Goal: Check status: Check status

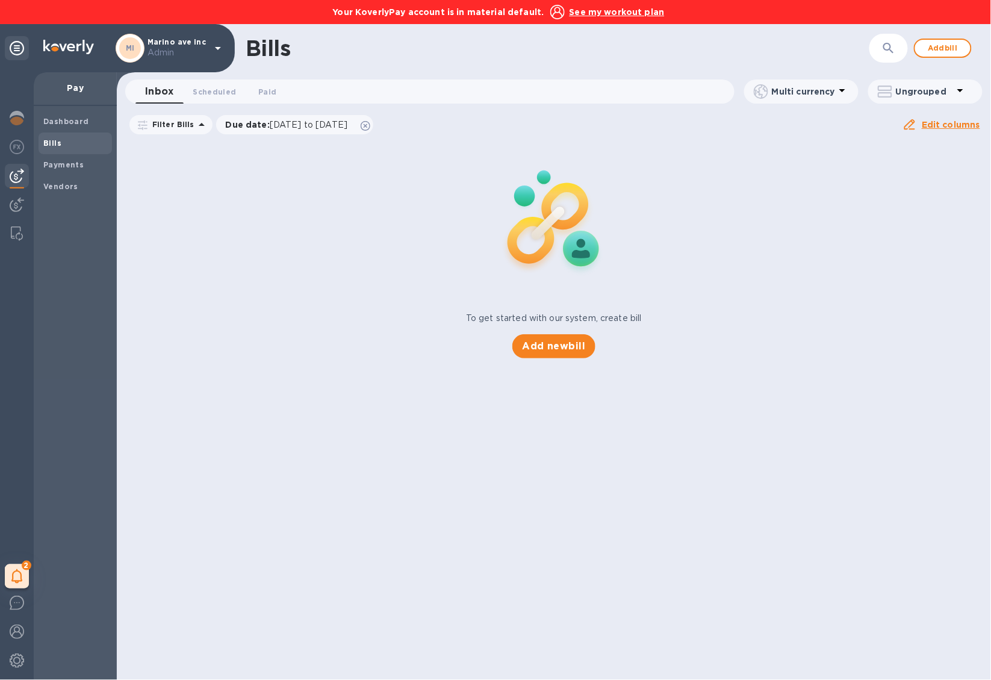
click at [635, 16] on u "See my workout plan" at bounding box center [617, 12] width 95 height 10
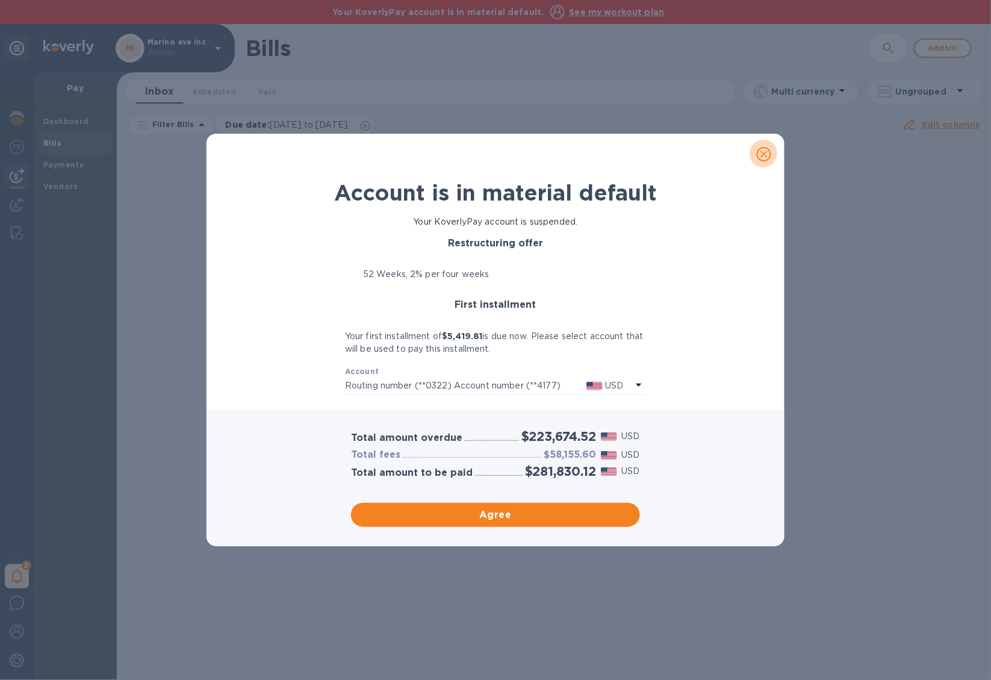
click at [771, 158] on span "close" at bounding box center [764, 154] width 14 height 14
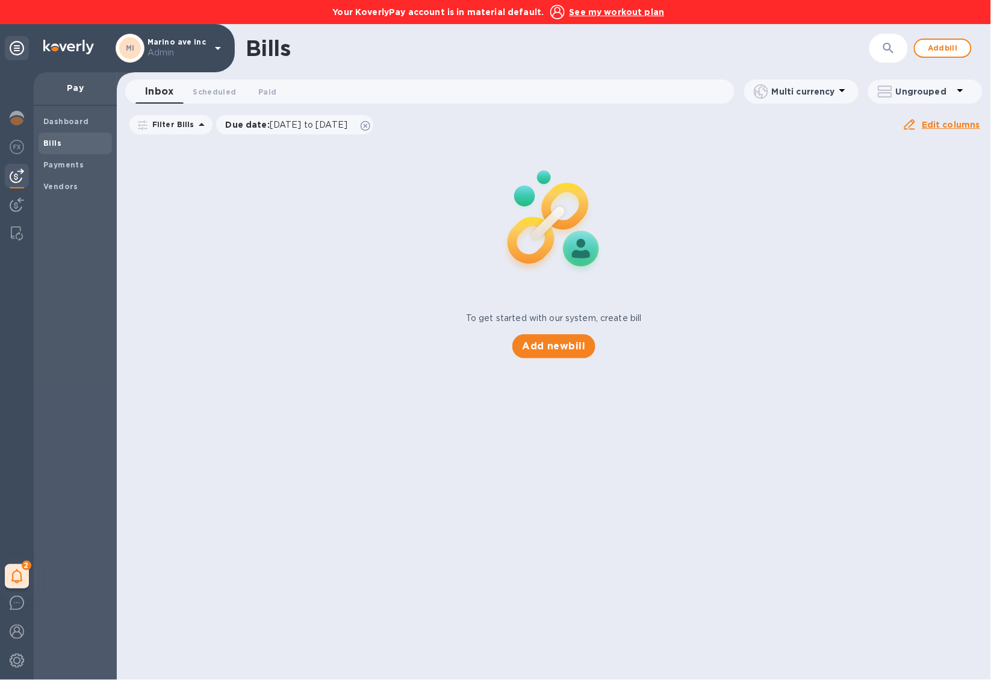
click at [736, 352] on div "To get started with our system, create bill Add new bill" at bounding box center [554, 249] width 884 height 227
click at [20, 116] on img at bounding box center [17, 118] width 14 height 14
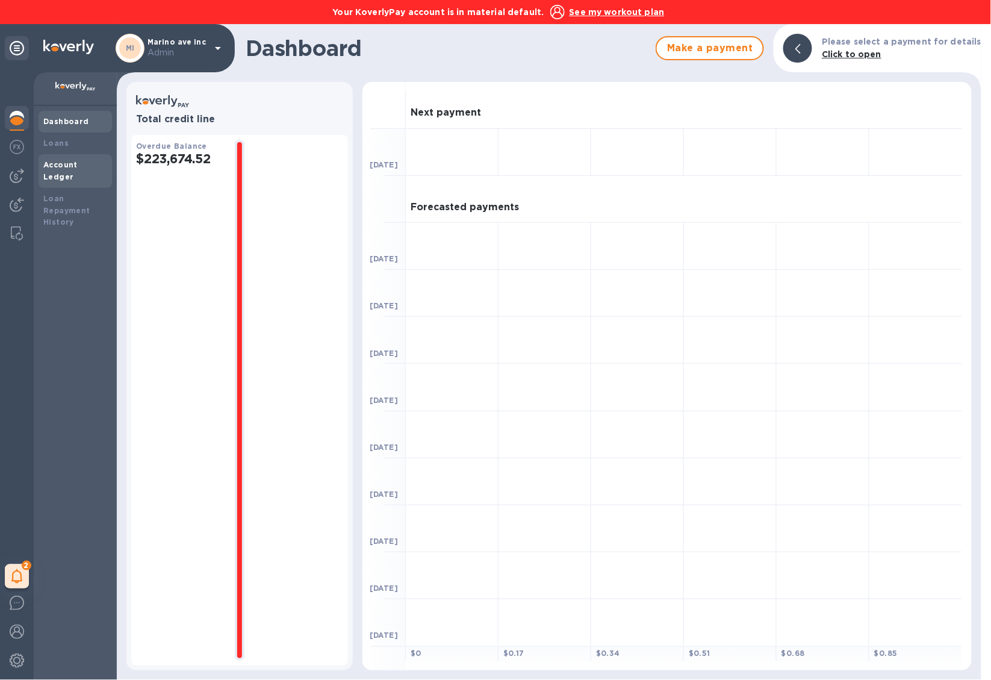
click at [78, 166] on b "Account Ledger" at bounding box center [60, 170] width 34 height 21
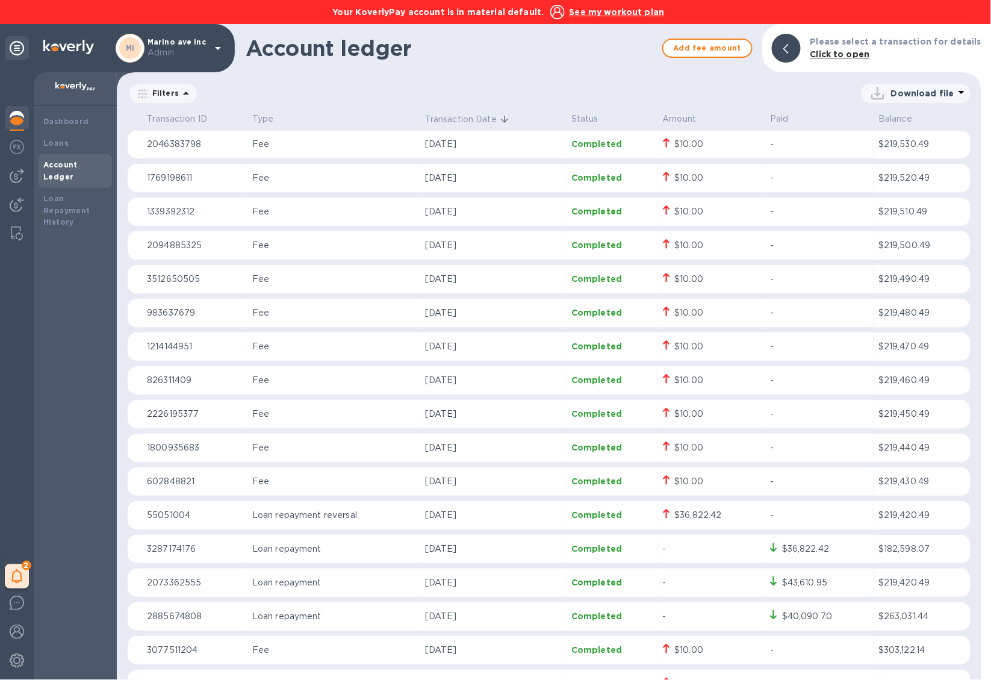
scroll to position [1524, 0]
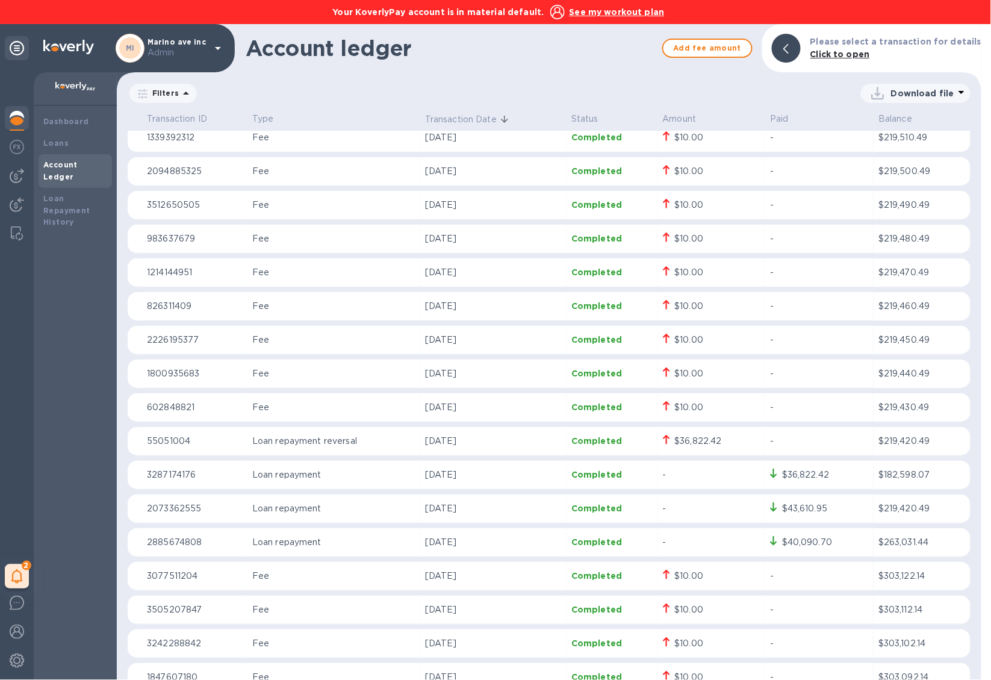
click at [559, 442] on p "[DATE]" at bounding box center [493, 441] width 137 height 13
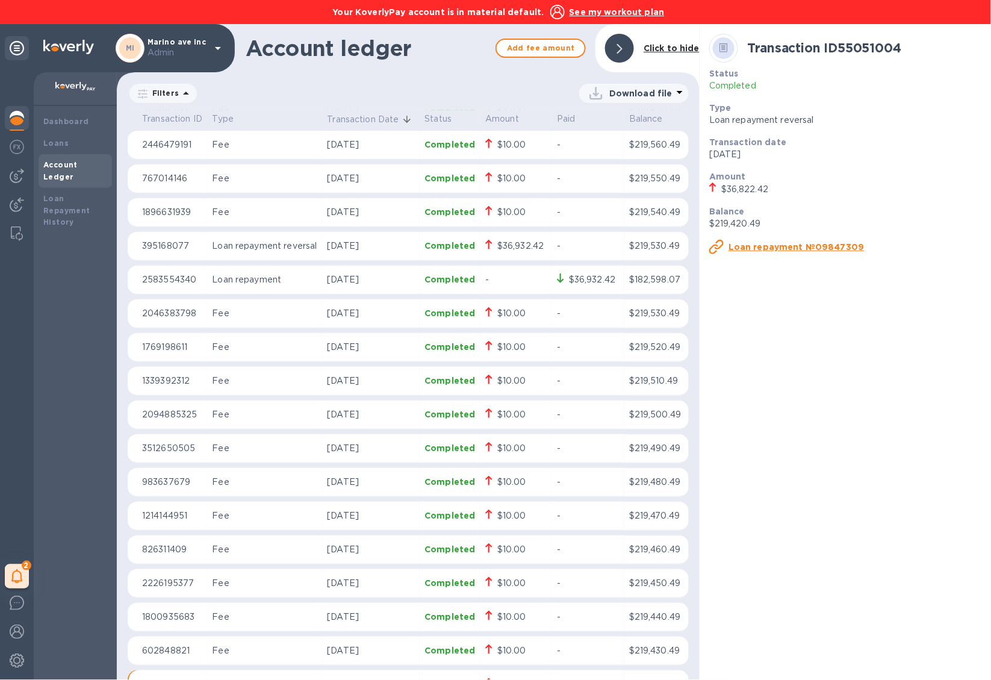
scroll to position [1023, 0]
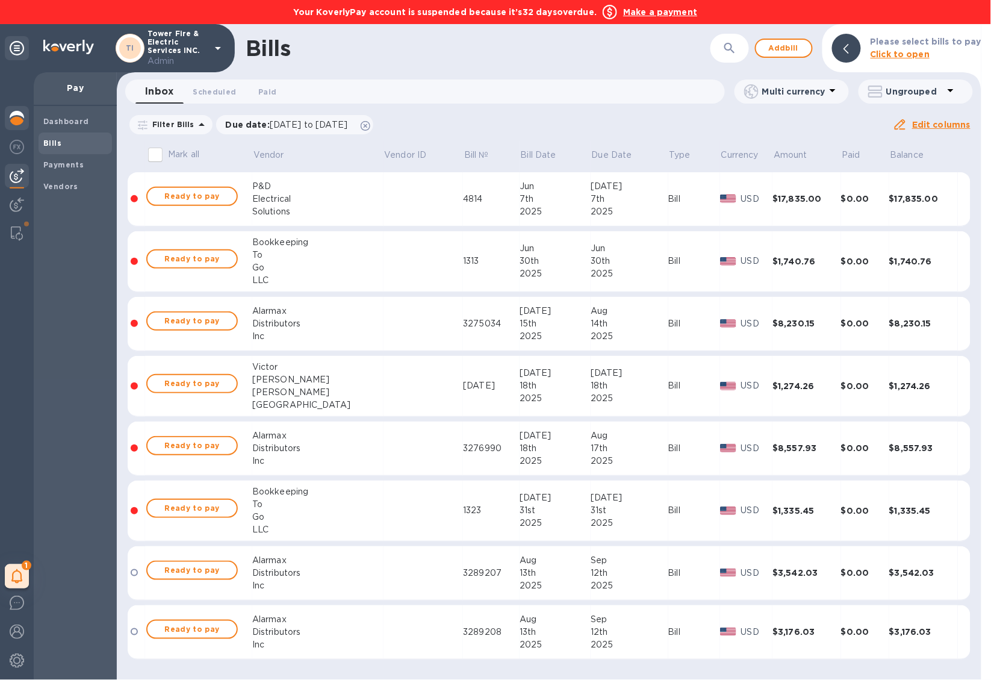
click at [19, 116] on img at bounding box center [17, 118] width 14 height 14
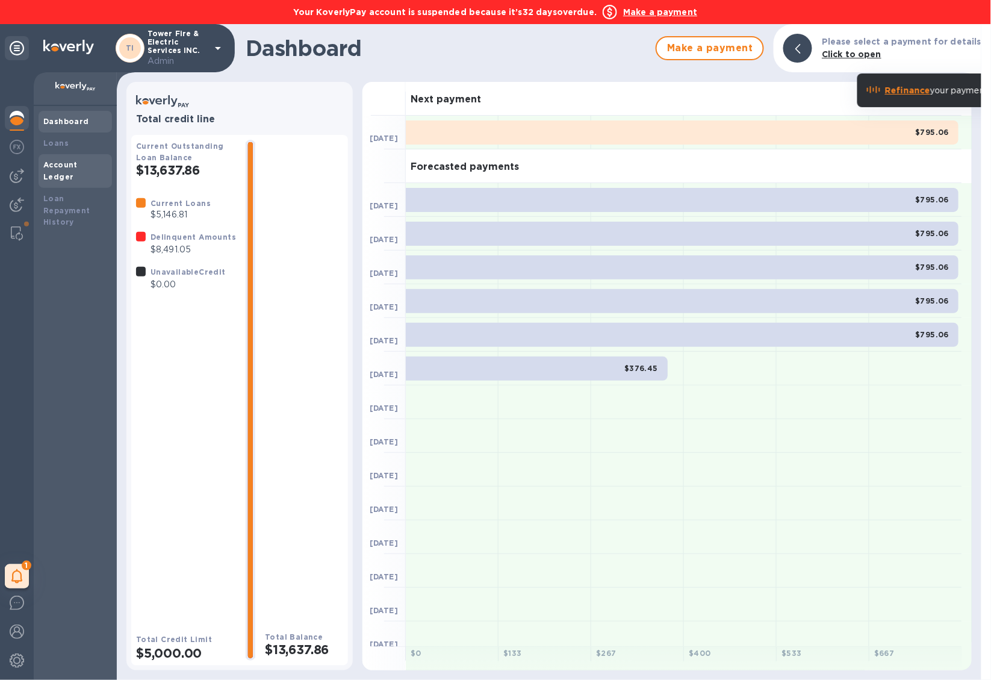
click at [72, 155] on div "Account Ledger" at bounding box center [75, 171] width 73 height 34
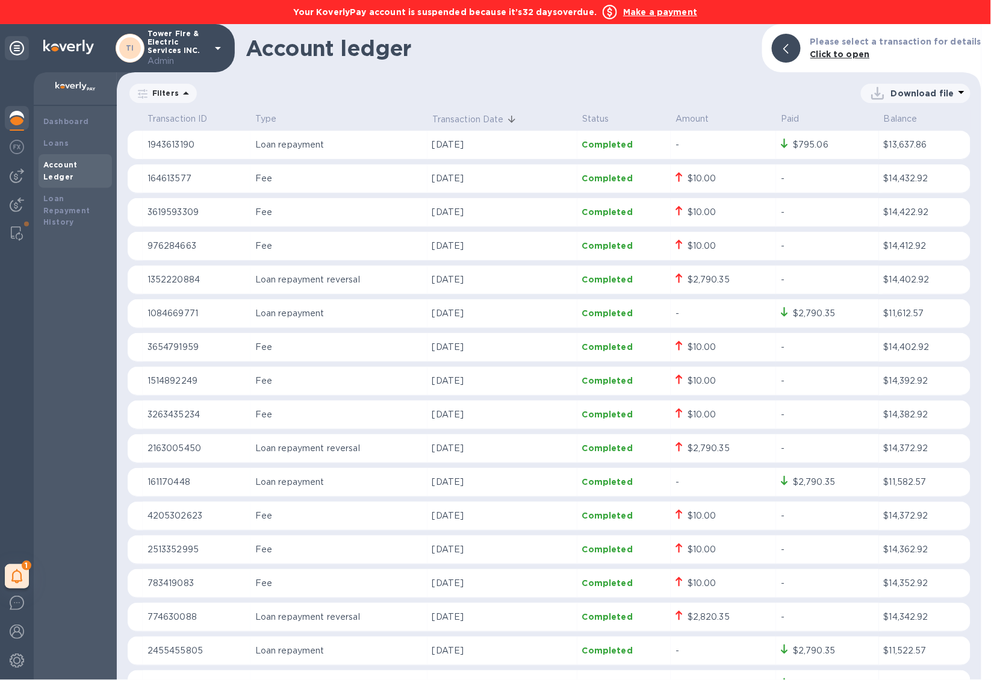
click at [11, 124] on img at bounding box center [17, 118] width 14 height 14
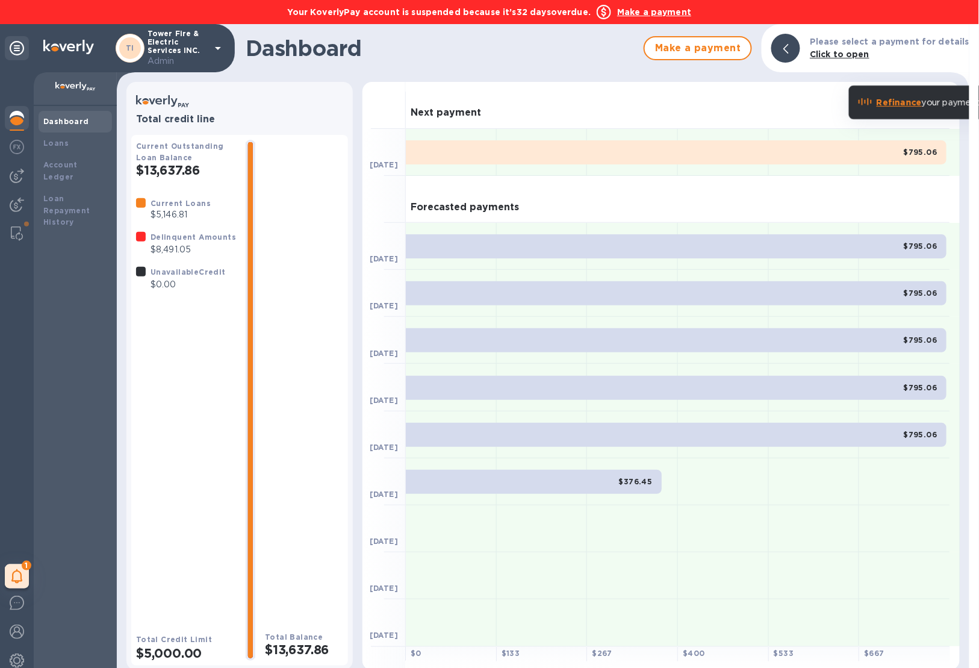
click at [913, 98] on b "Refinance" at bounding box center [899, 103] width 45 height 10
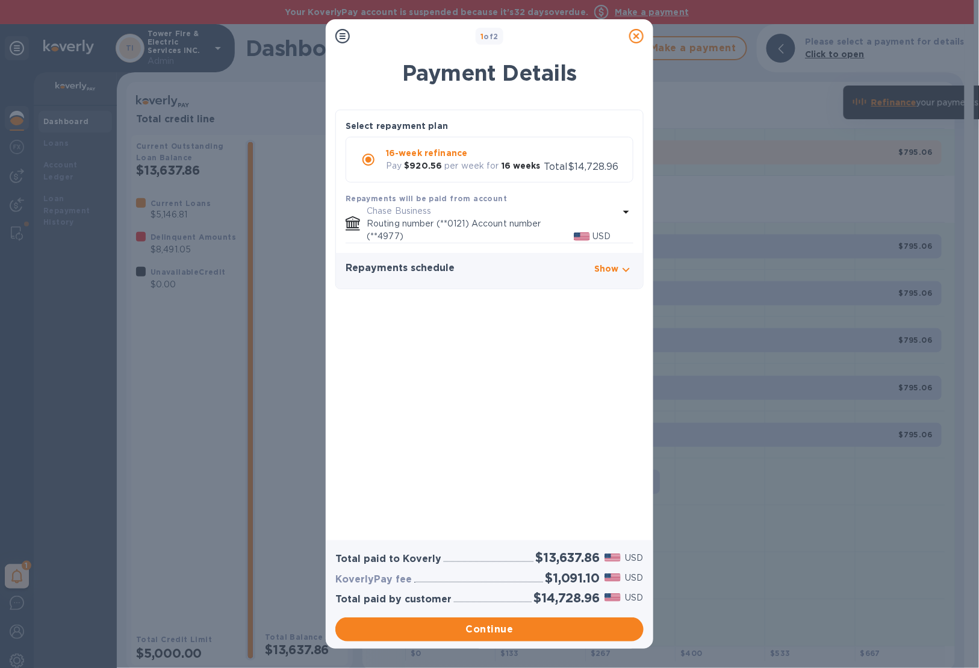
click at [642, 37] on icon at bounding box center [636, 36] width 14 height 14
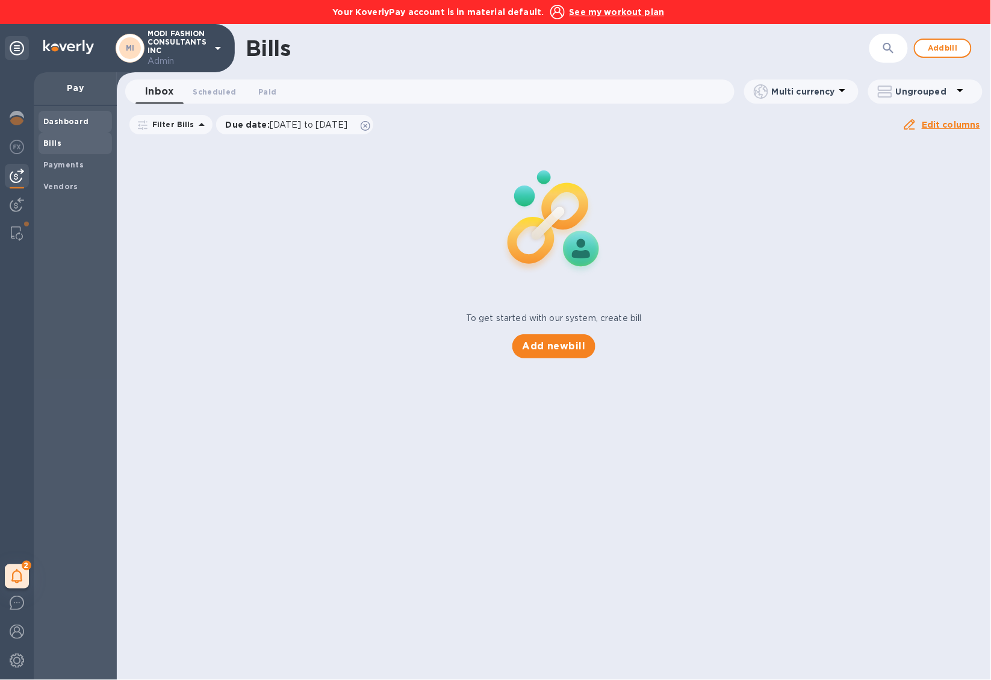
click at [76, 122] on b "Dashboard" at bounding box center [66, 121] width 46 height 9
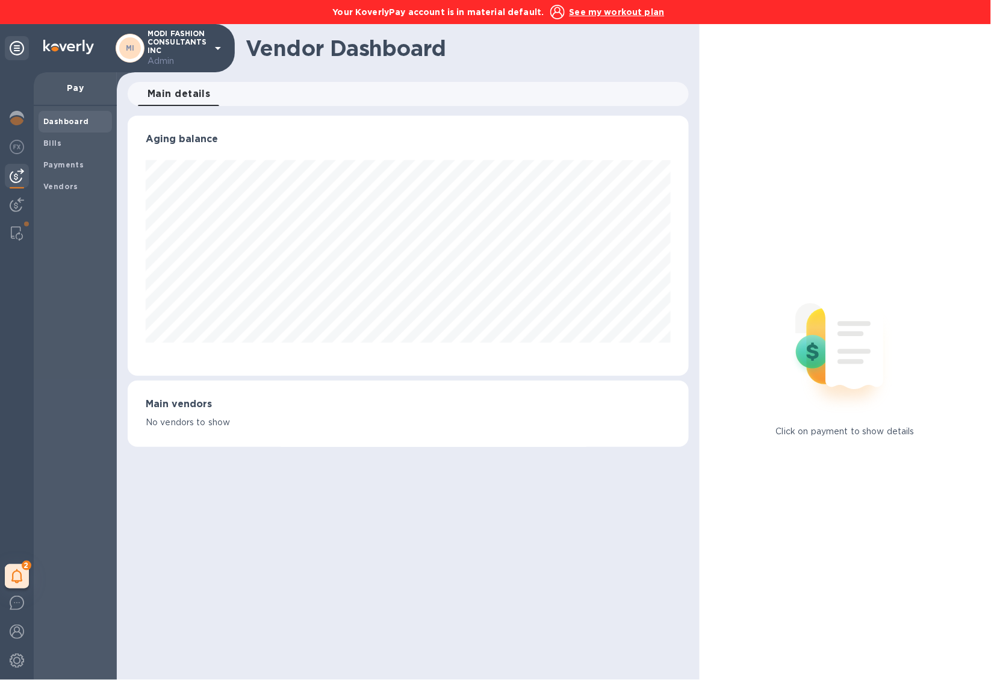
scroll to position [260, 562]
click at [17, 121] on img at bounding box center [17, 118] width 14 height 14
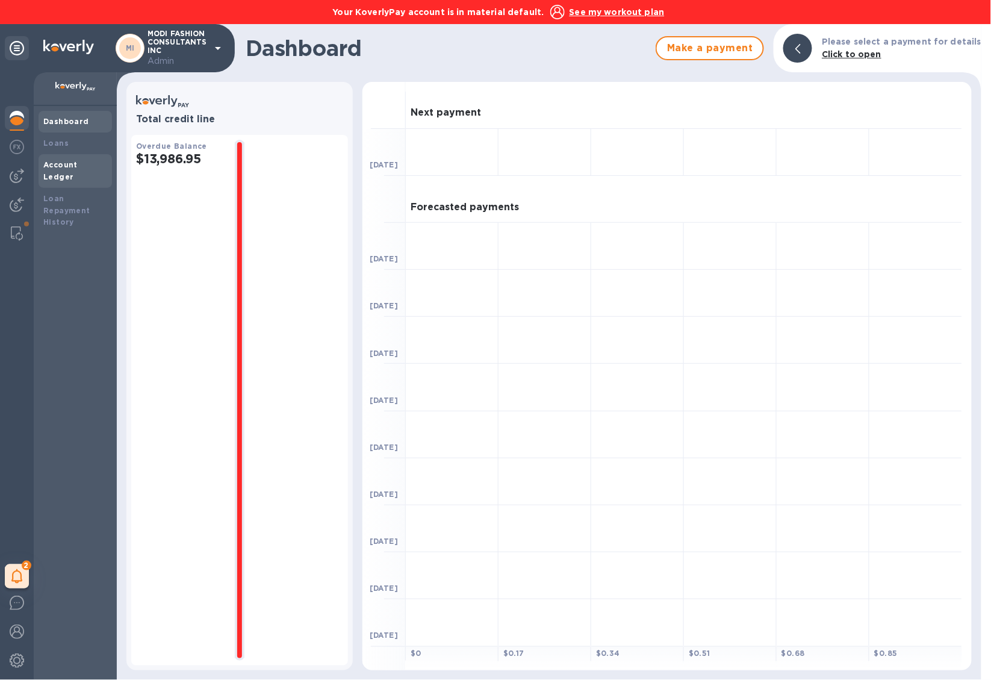
click at [85, 169] on div "Account Ledger" at bounding box center [75, 171] width 64 height 24
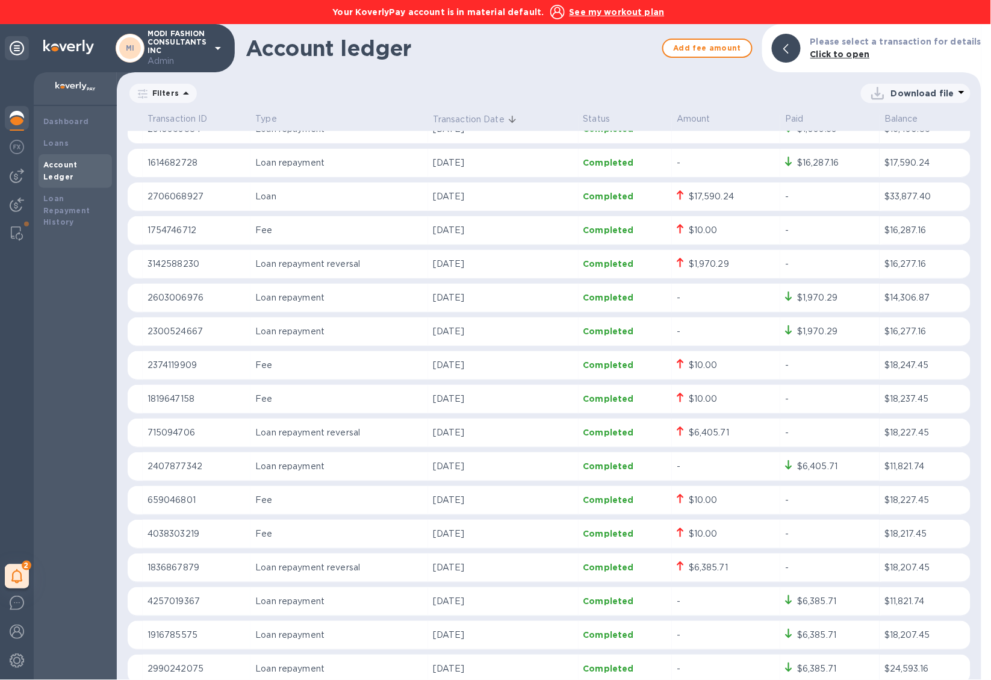
scroll to position [2527, 0]
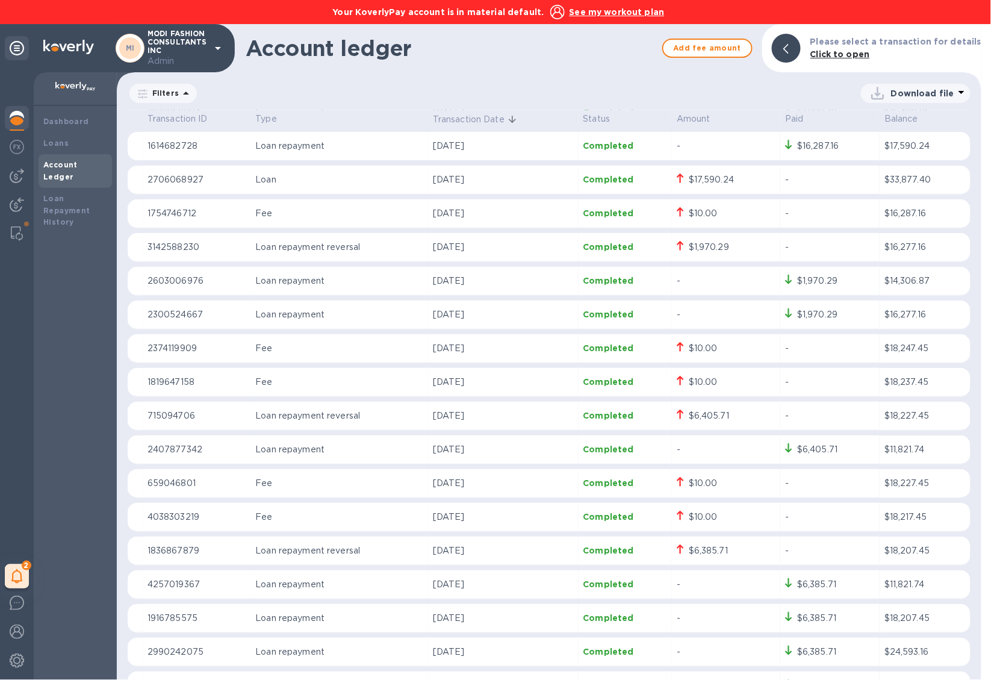
click at [621, 11] on u "See my workout plan" at bounding box center [617, 12] width 95 height 10
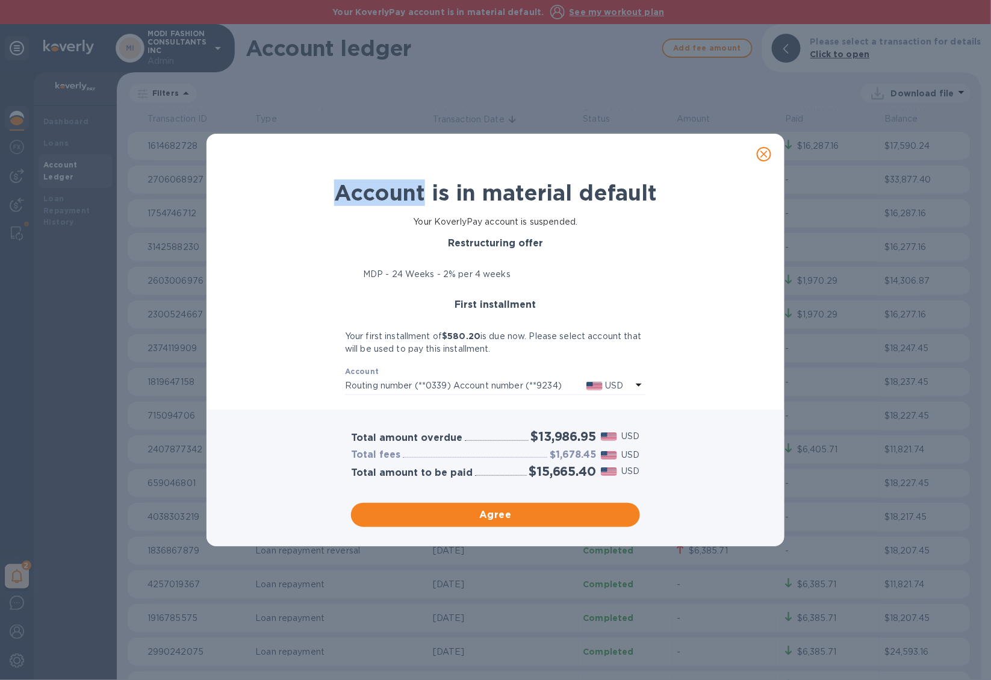
click at [770, 155] on icon "close" at bounding box center [764, 154] width 12 height 12
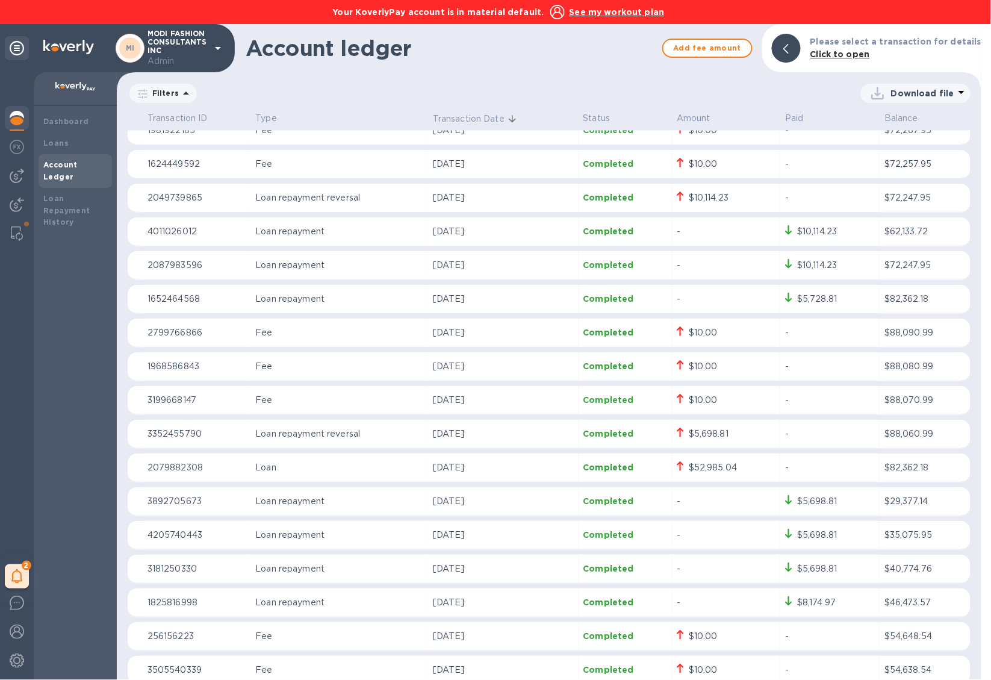
scroll to position [4114, 0]
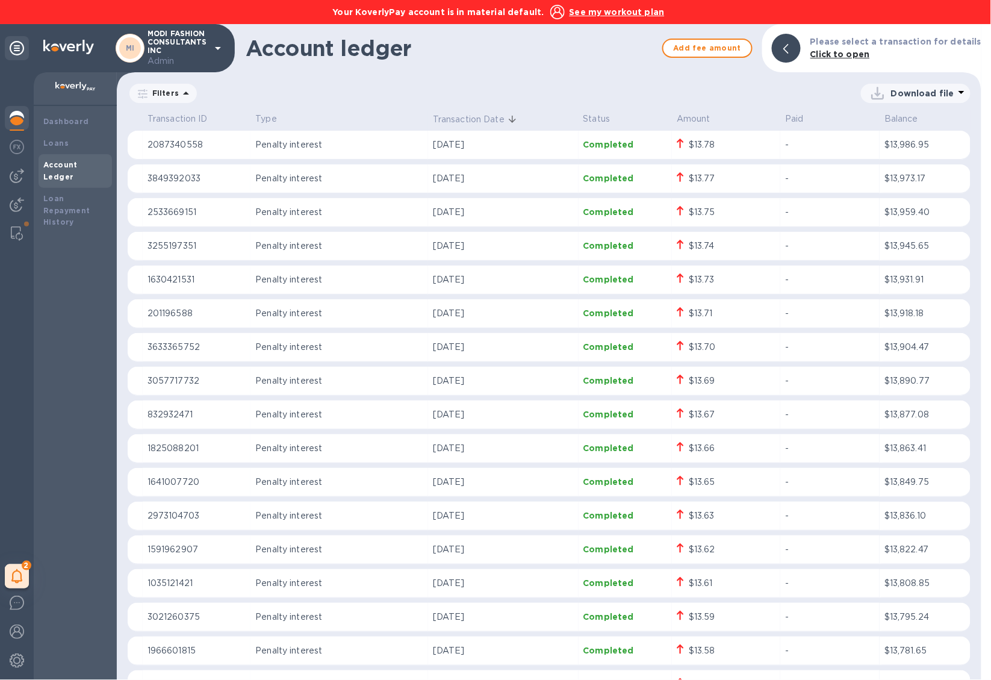
click at [639, 10] on u "See my workout plan" at bounding box center [617, 12] width 95 height 10
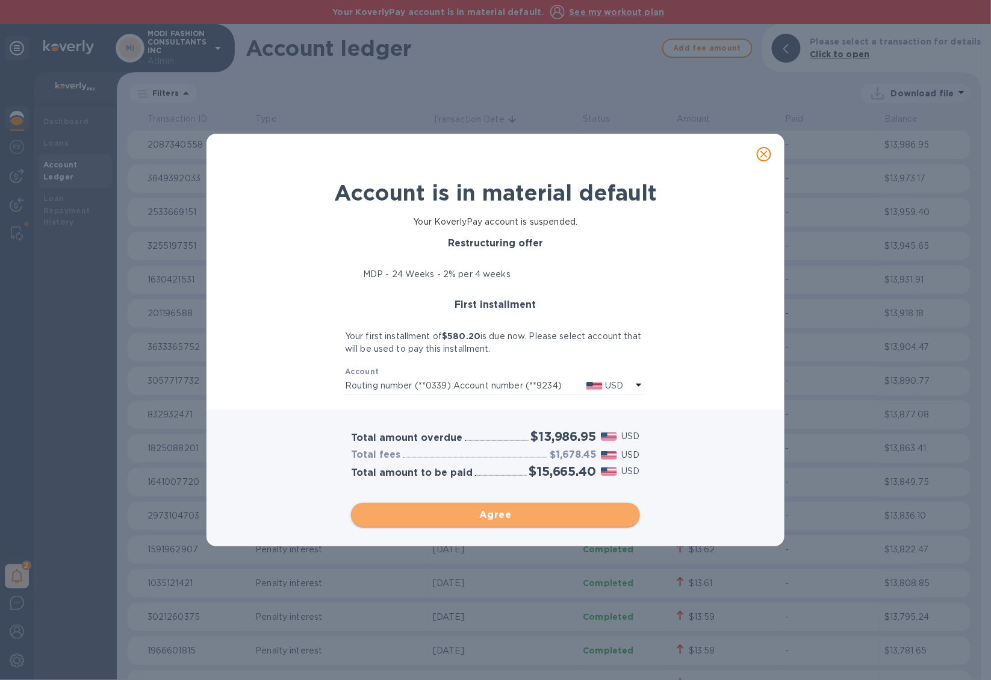
click at [567, 512] on span "Agree" at bounding box center [496, 515] width 270 height 14
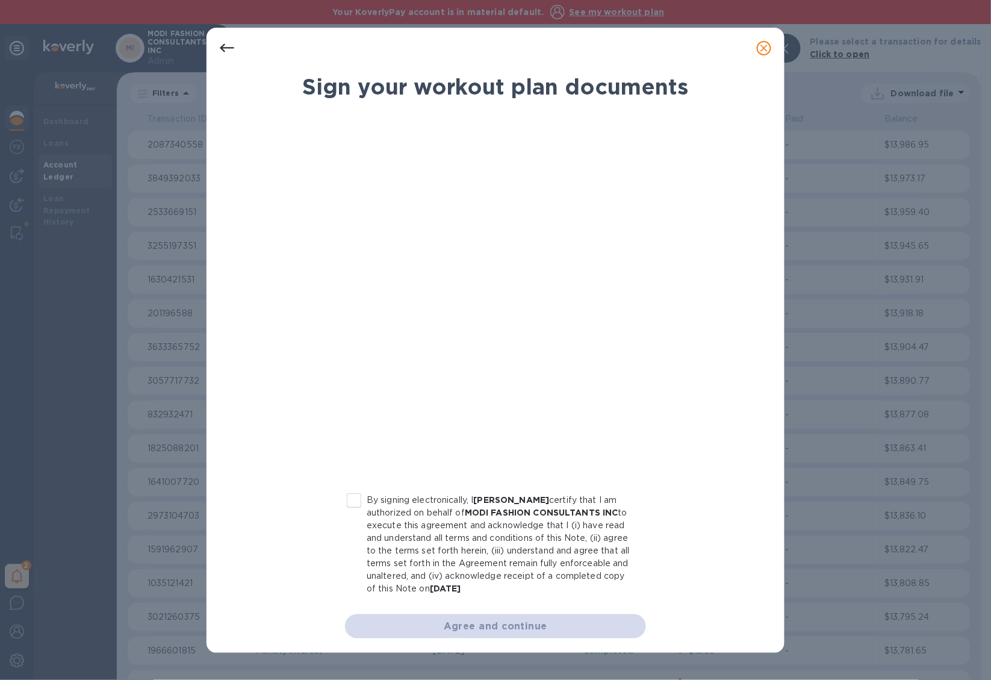
click at [359, 500] on input "By signing electronically, I Amer Berjaoui certify that I am authorized on beha…" at bounding box center [353, 500] width 25 height 25
checkbox input "true"
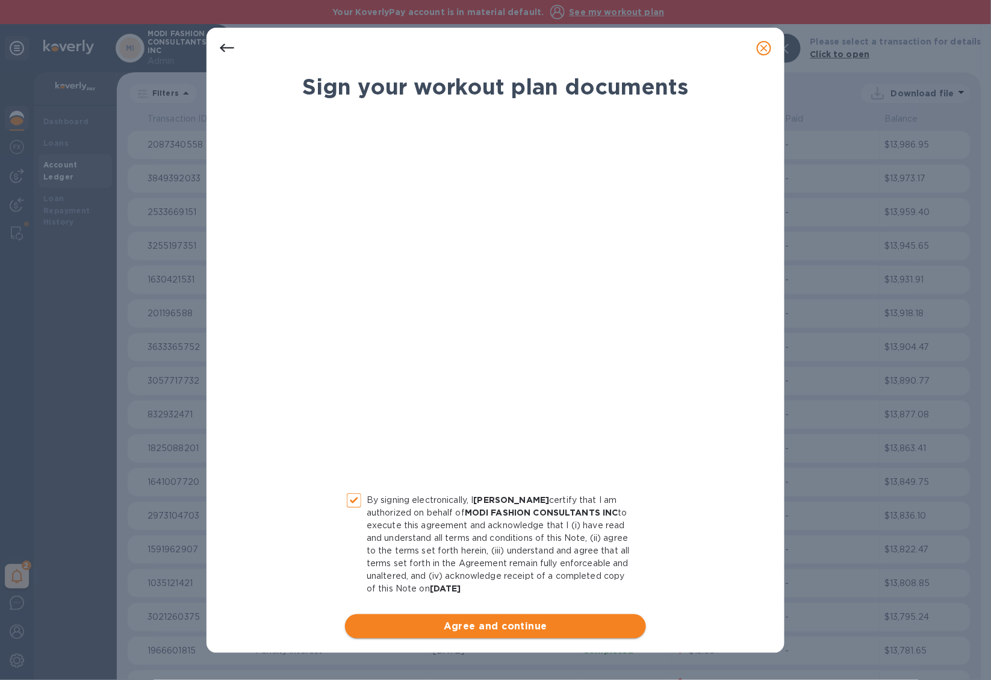
click at [457, 627] on span "Agree and continue" at bounding box center [496, 626] width 282 height 14
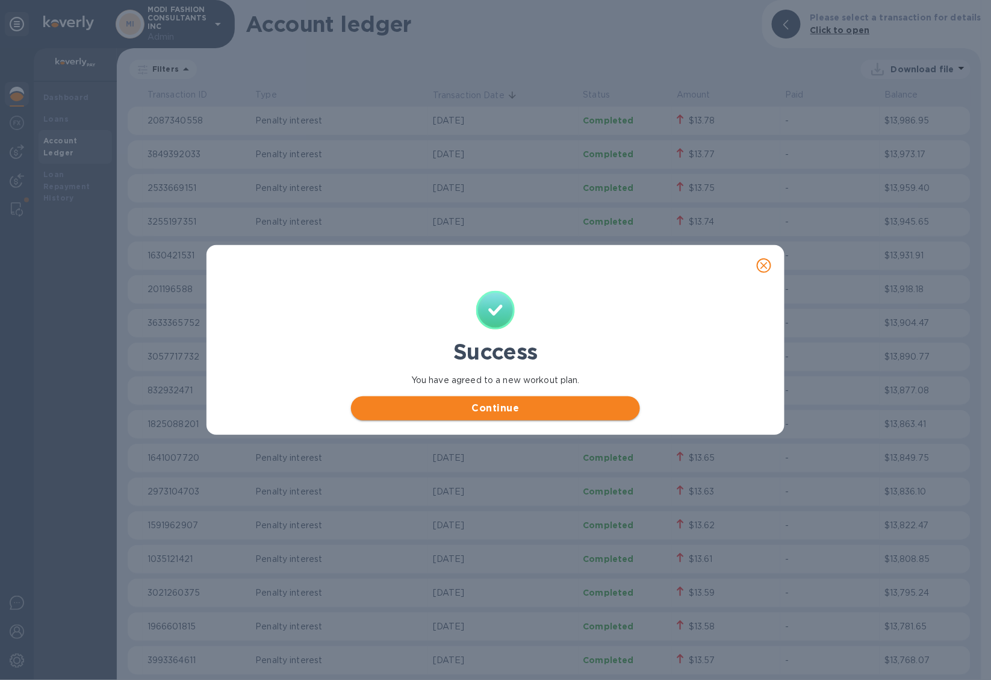
click at [545, 416] on button "Continue" at bounding box center [495, 408] width 289 height 24
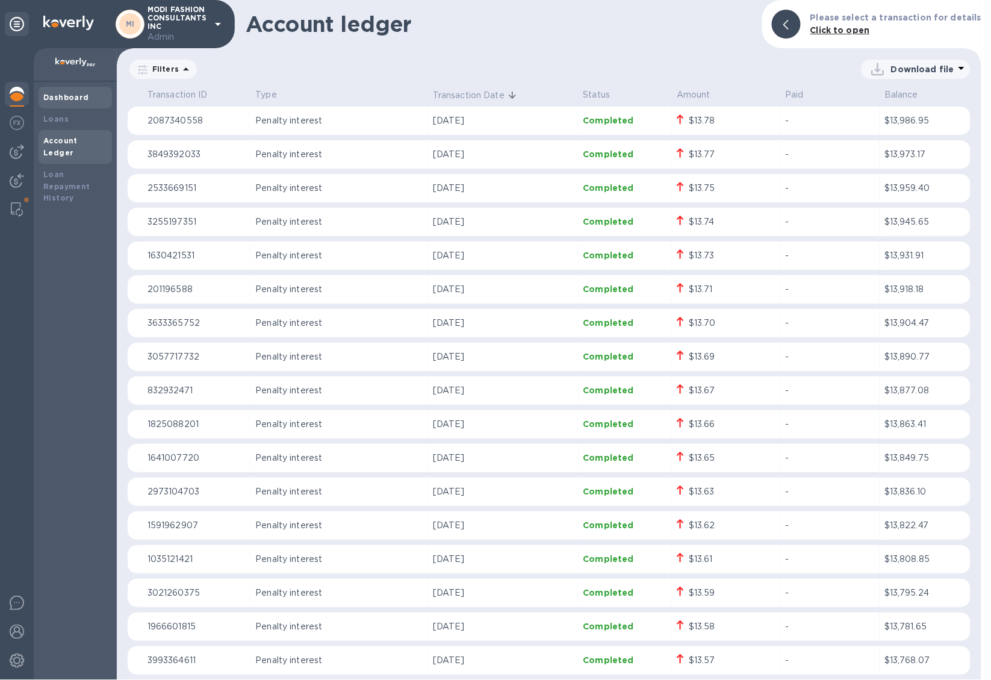
click at [43, 99] on b "Dashboard" at bounding box center [66, 97] width 46 height 9
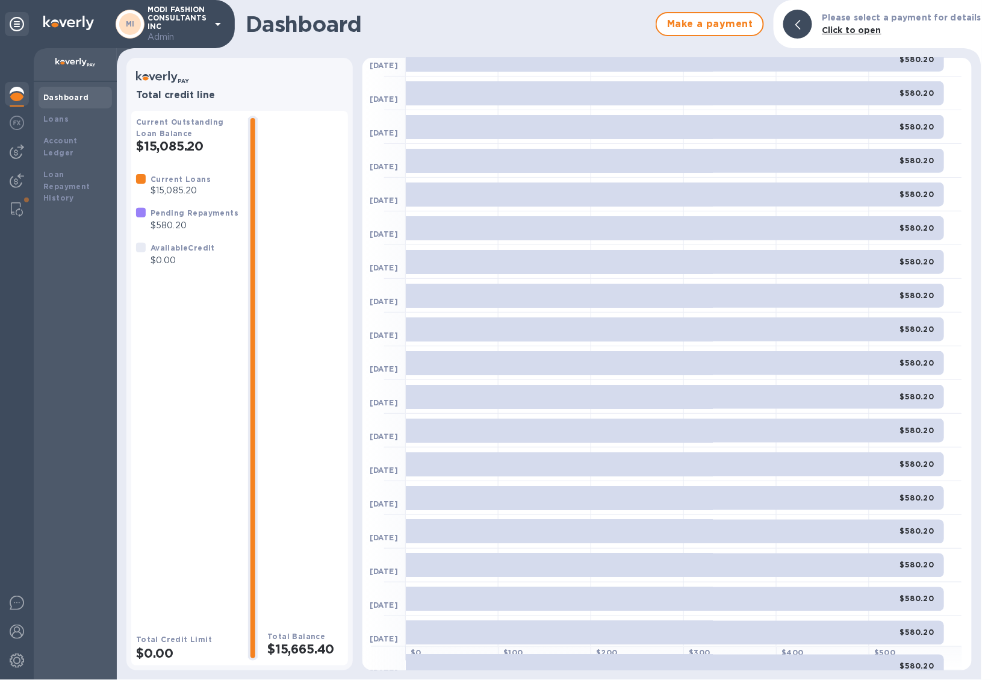
scroll to position [355, 0]
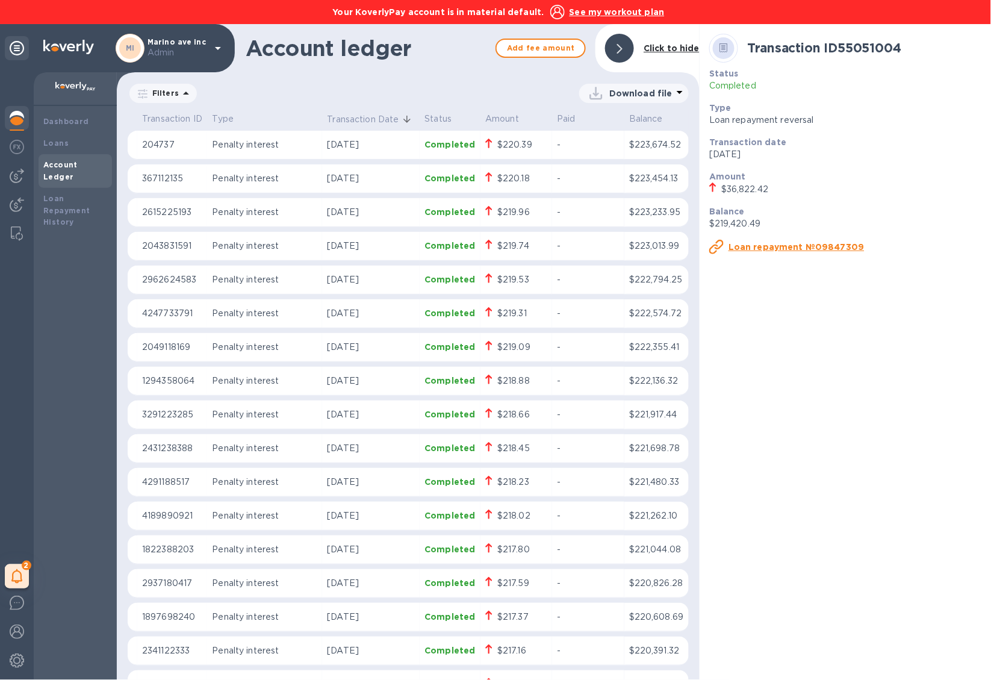
scroll to position [1023, 0]
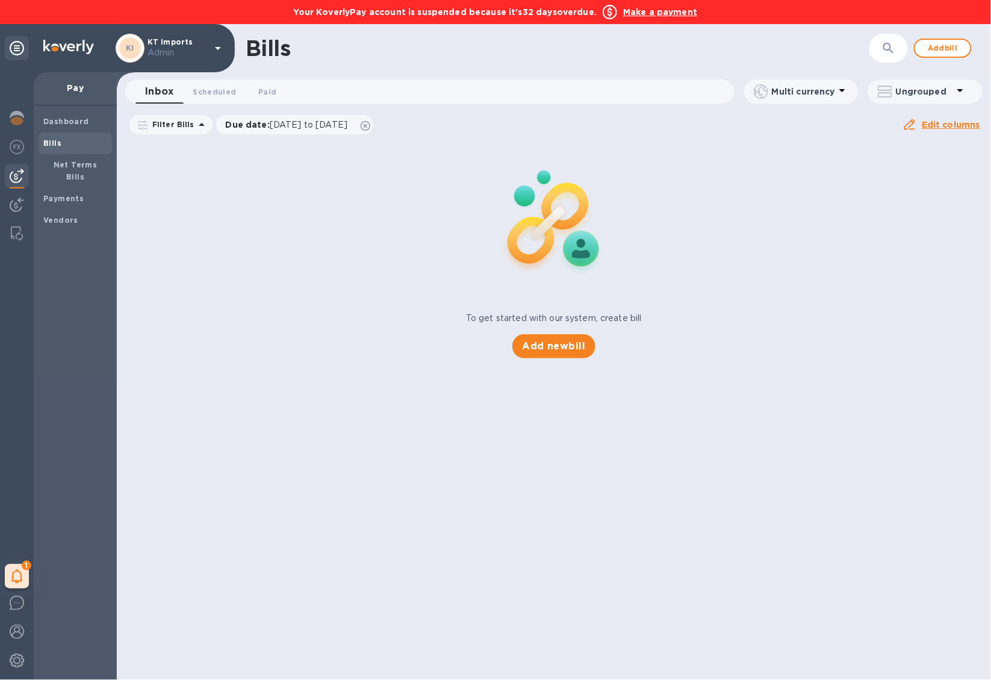
click at [200, 305] on div "To get started with our system, create bill Add new bill" at bounding box center [554, 249] width 884 height 227
click at [11, 117] on img at bounding box center [17, 118] width 14 height 14
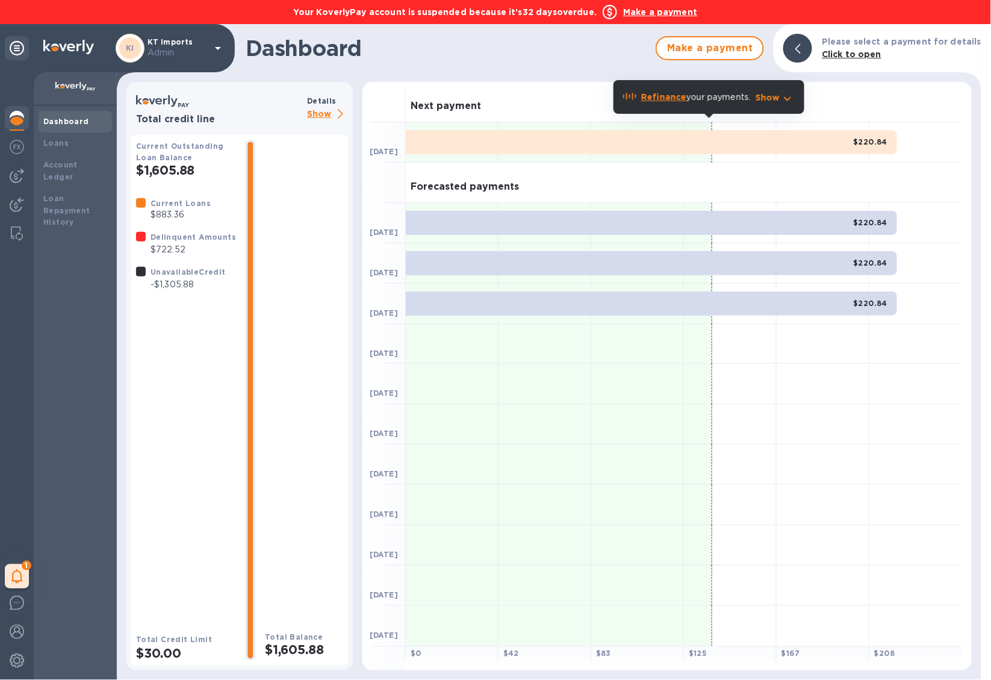
click at [668, 99] on b "Refinance" at bounding box center [663, 97] width 45 height 10
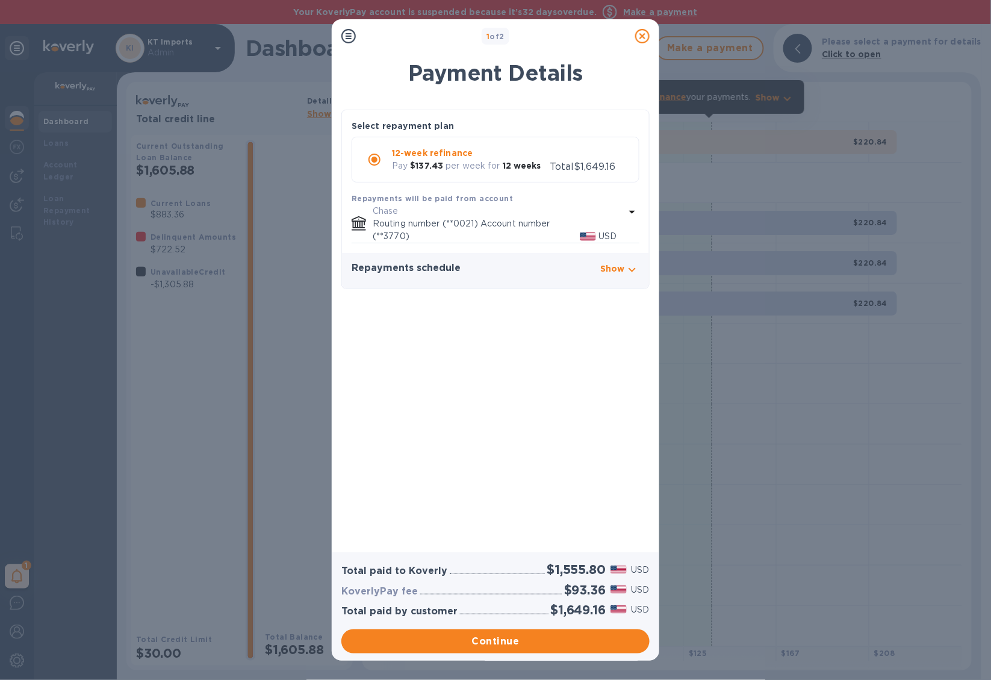
click at [645, 34] on icon at bounding box center [642, 36] width 14 height 14
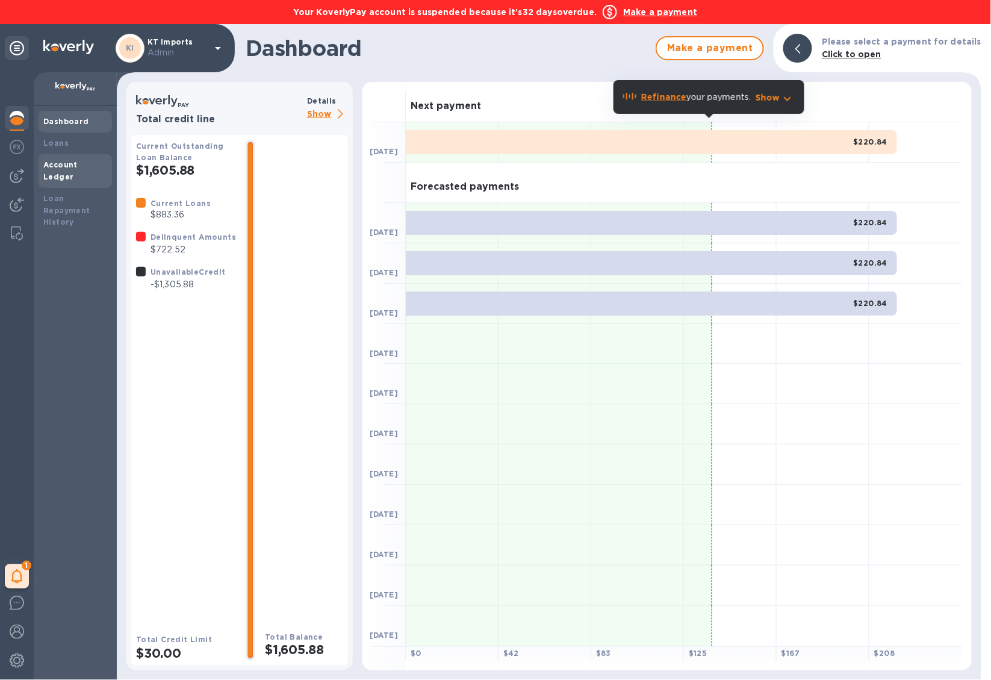
click at [78, 163] on b "Account Ledger" at bounding box center [60, 170] width 34 height 21
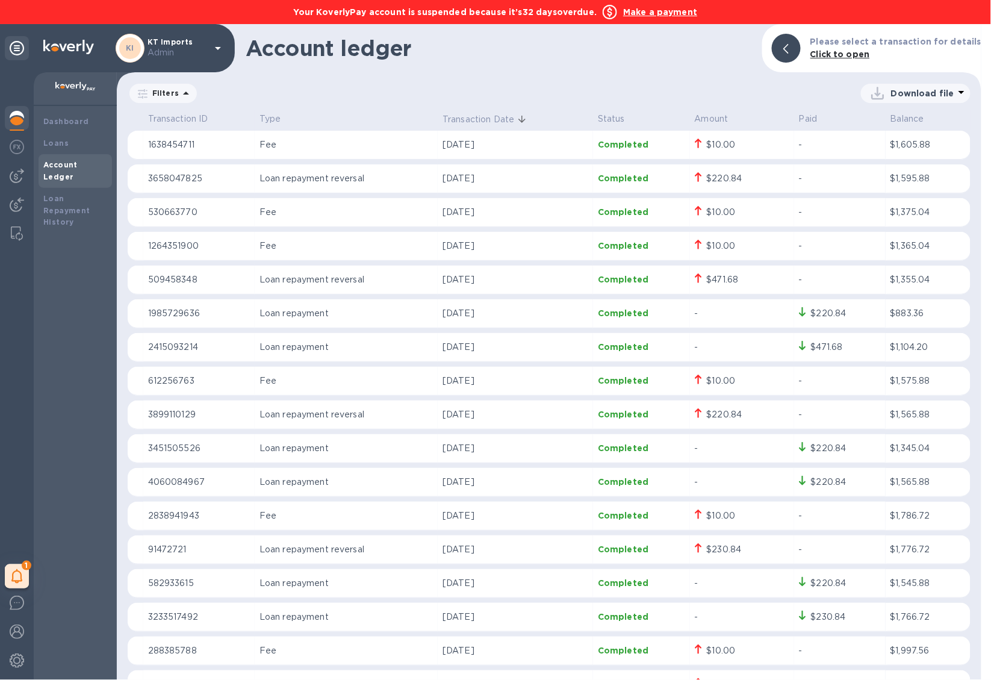
scroll to position [3, 0]
